Goal: Book appointment/travel/reservation

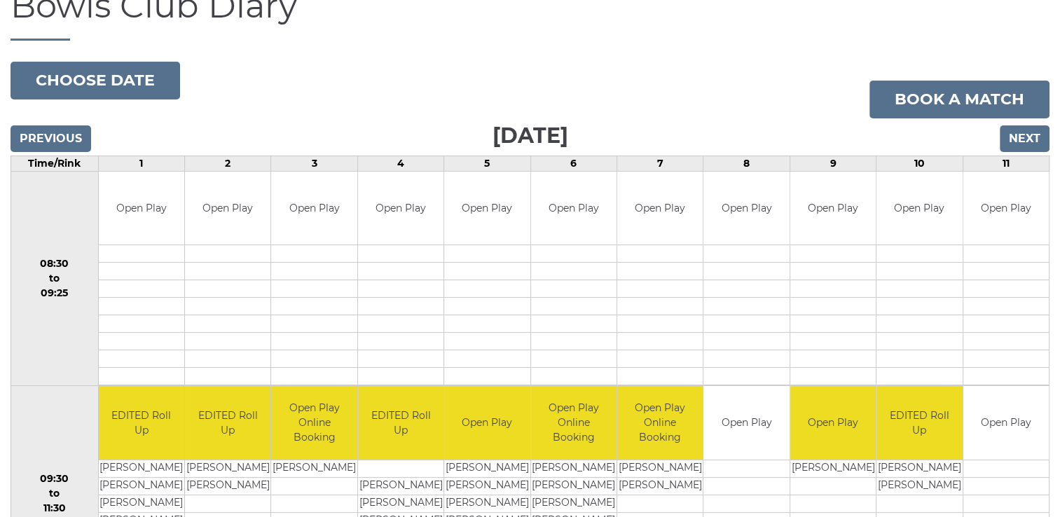
scroll to position [81, 0]
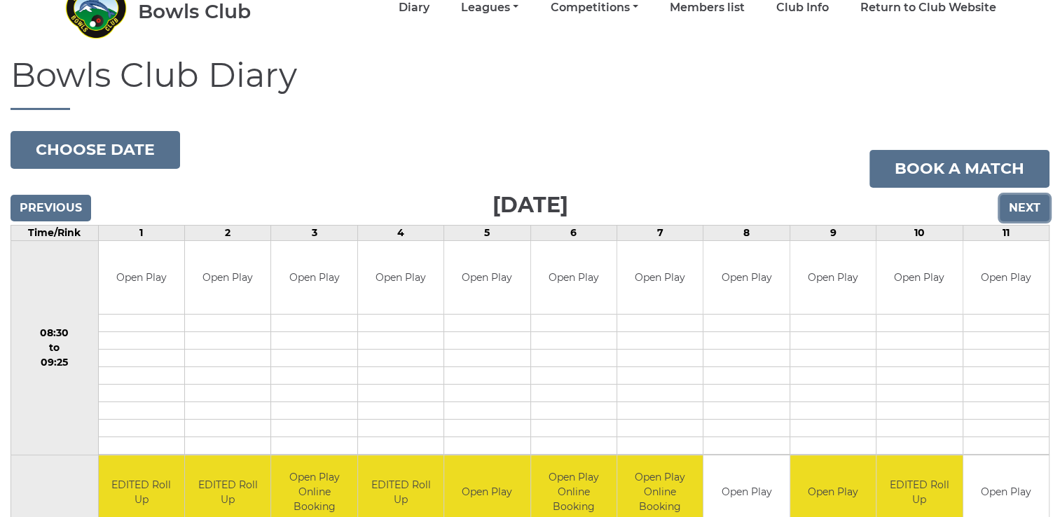
click at [1023, 210] on input "Next" at bounding box center [1025, 208] width 50 height 27
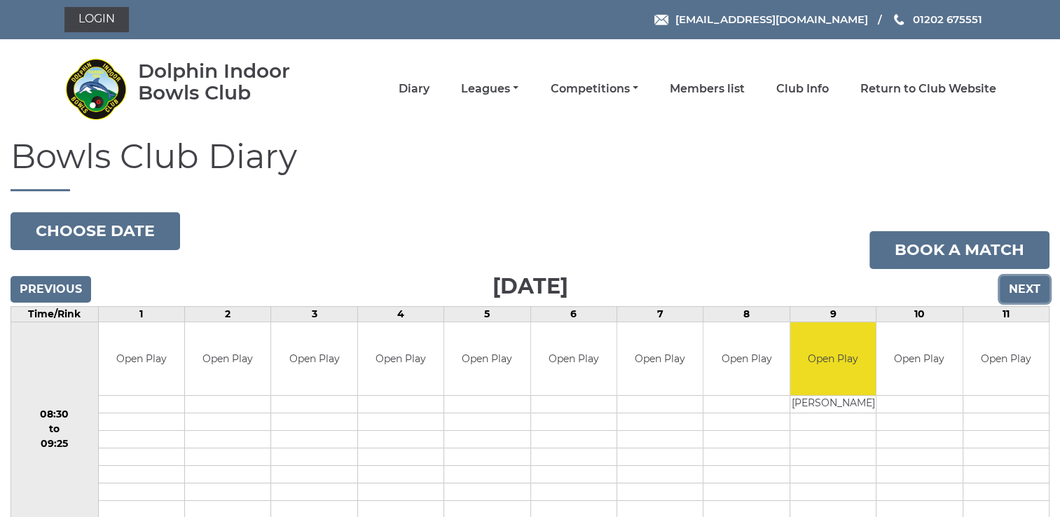
click at [1028, 285] on input "Next" at bounding box center [1025, 289] width 50 height 27
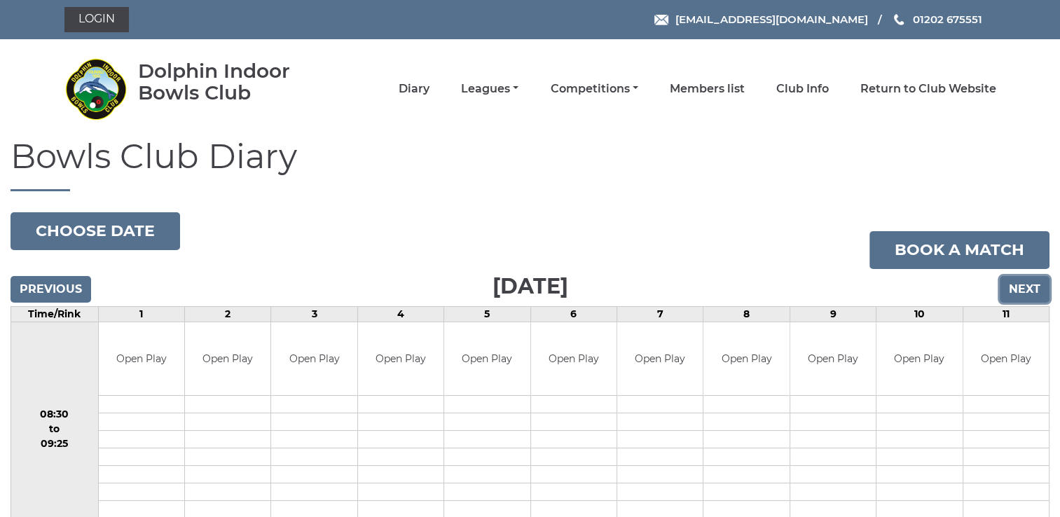
click at [1028, 285] on input "Next" at bounding box center [1025, 289] width 50 height 27
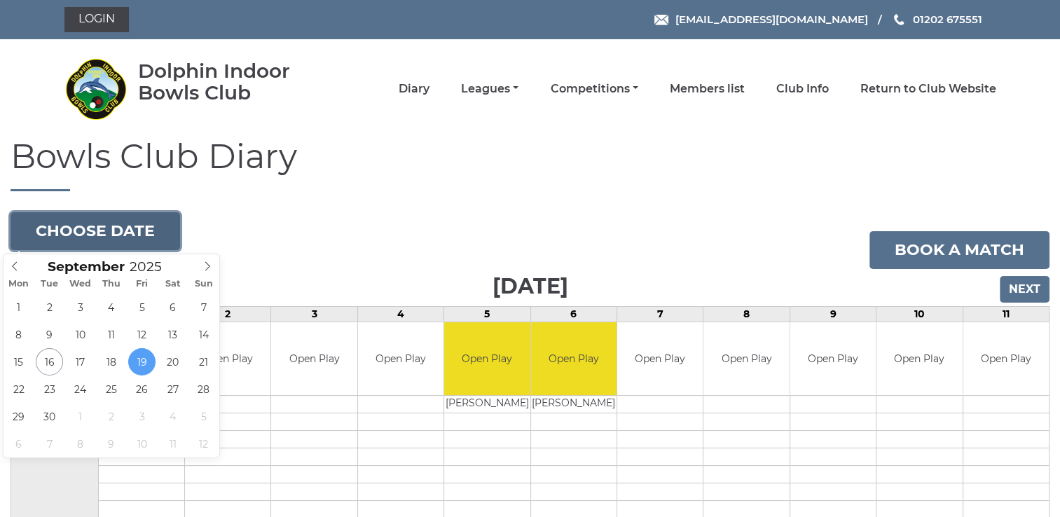
click at [123, 237] on button "Choose date" at bounding box center [96, 231] width 170 height 38
type input "2025-09-23"
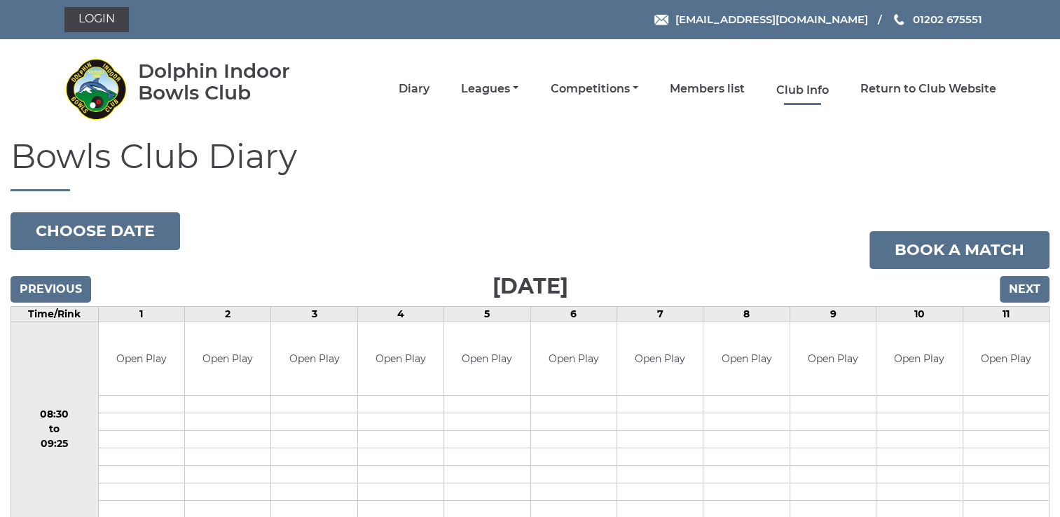
click at [821, 88] on link "Club Info" at bounding box center [803, 90] width 53 height 15
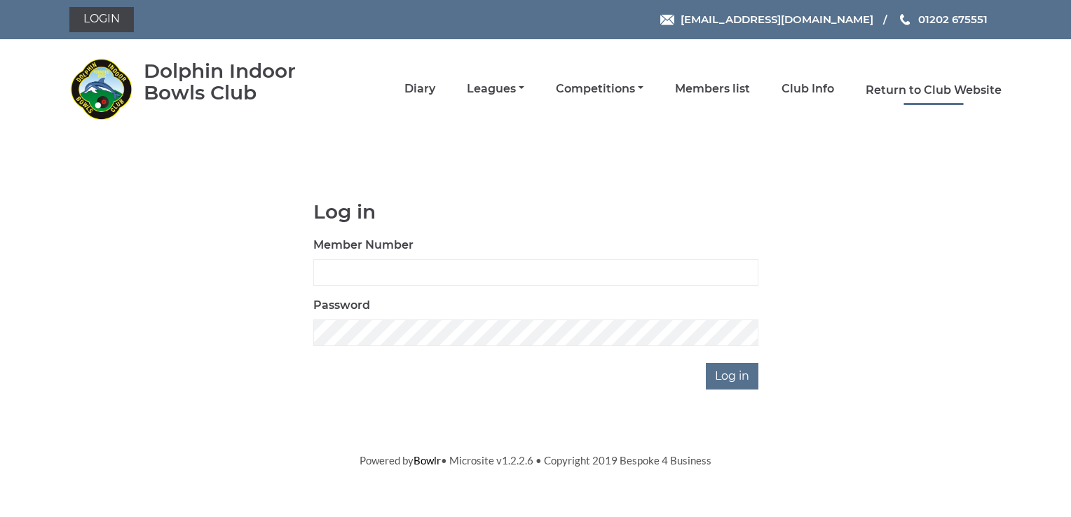
click at [929, 86] on link "Return to Club Website" at bounding box center [934, 90] width 136 height 15
